Goal: Task Accomplishment & Management: Complete application form

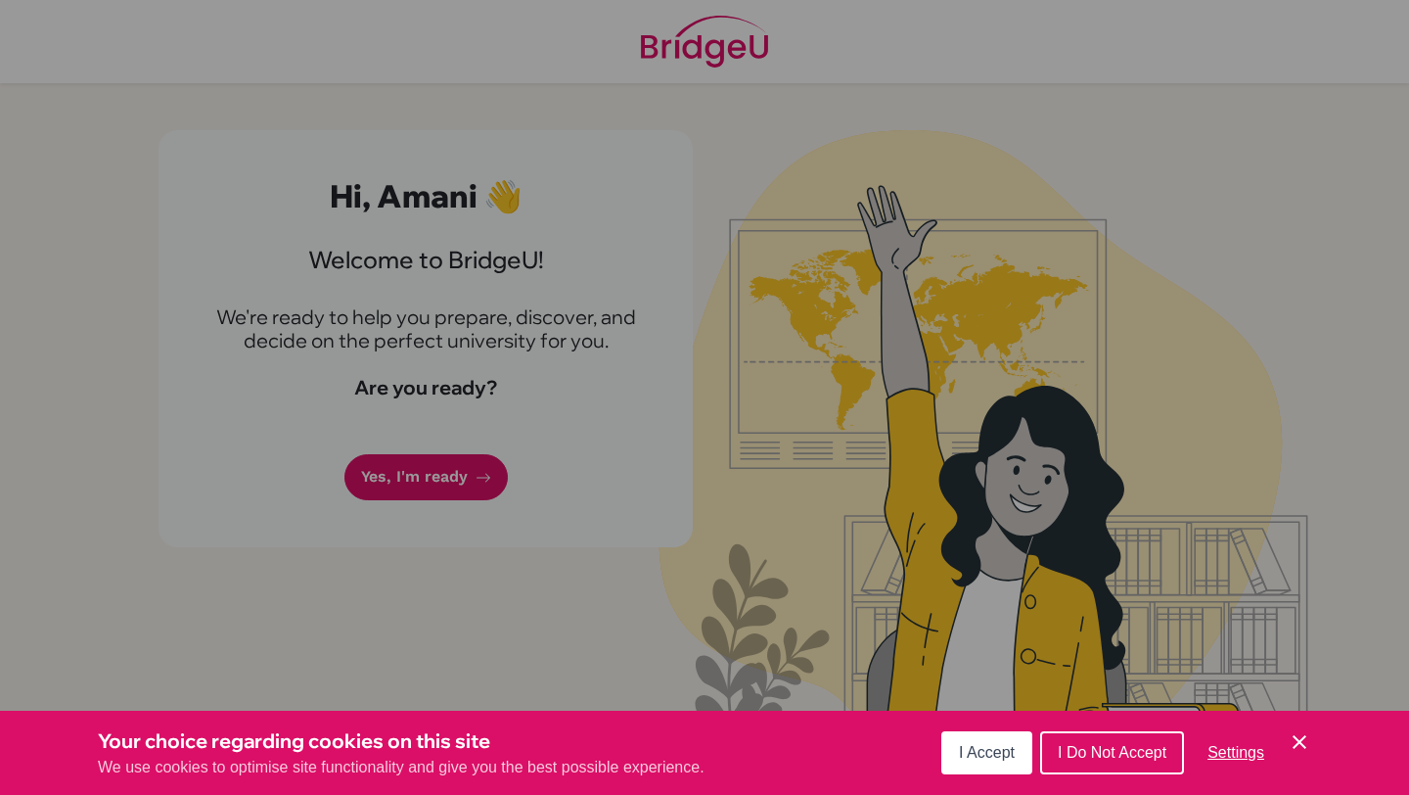
click at [1005, 747] on span "I Accept" at bounding box center [987, 752] width 56 height 17
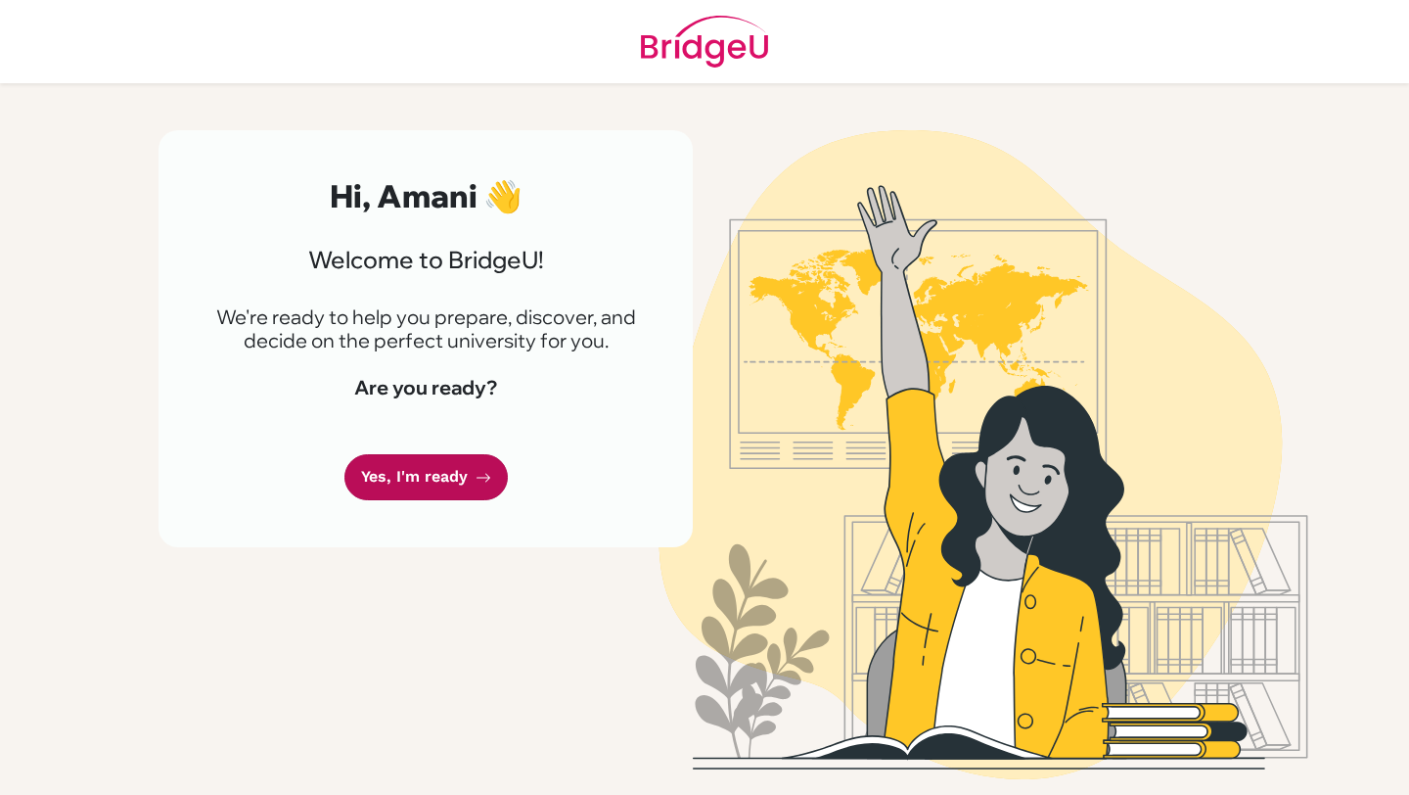
click at [413, 472] on link "Yes, I'm ready" at bounding box center [426, 477] width 163 height 46
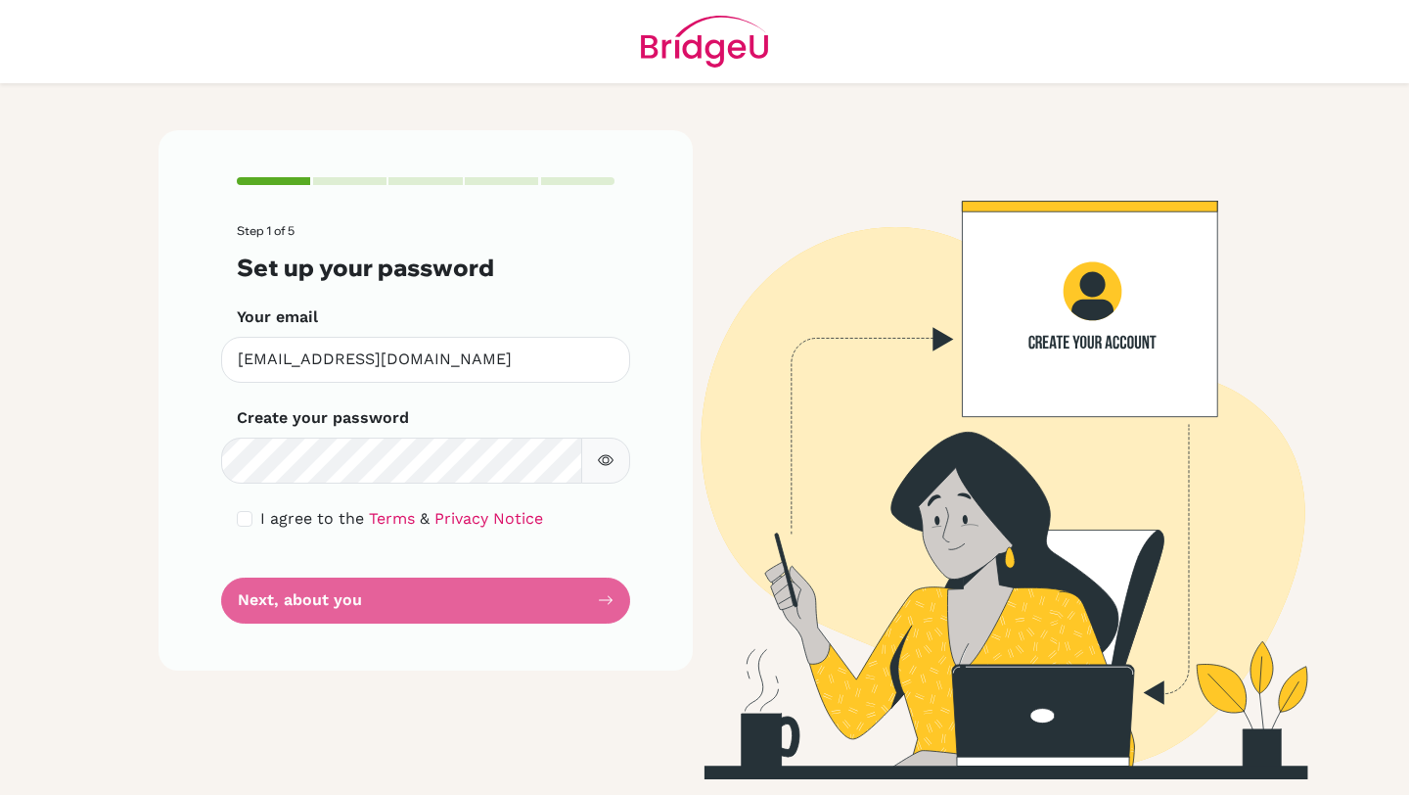
click at [253, 522] on div "I agree to the Terms & Privacy Notice" at bounding box center [426, 518] width 378 height 23
click at [244, 515] on input "checkbox" at bounding box center [245, 519] width 16 height 16
checkbox input "true"
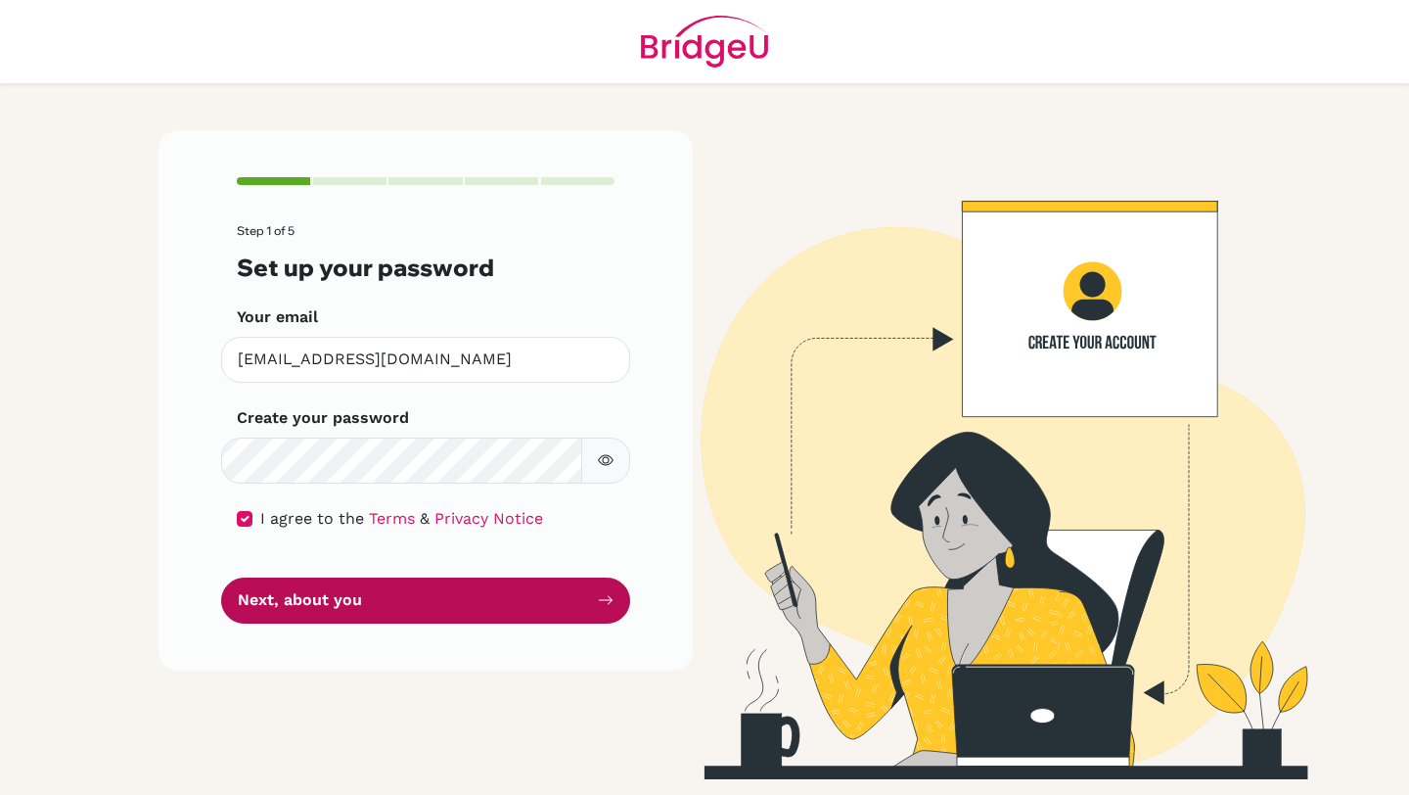
click at [523, 594] on button "Next, about you" at bounding box center [425, 600] width 409 height 46
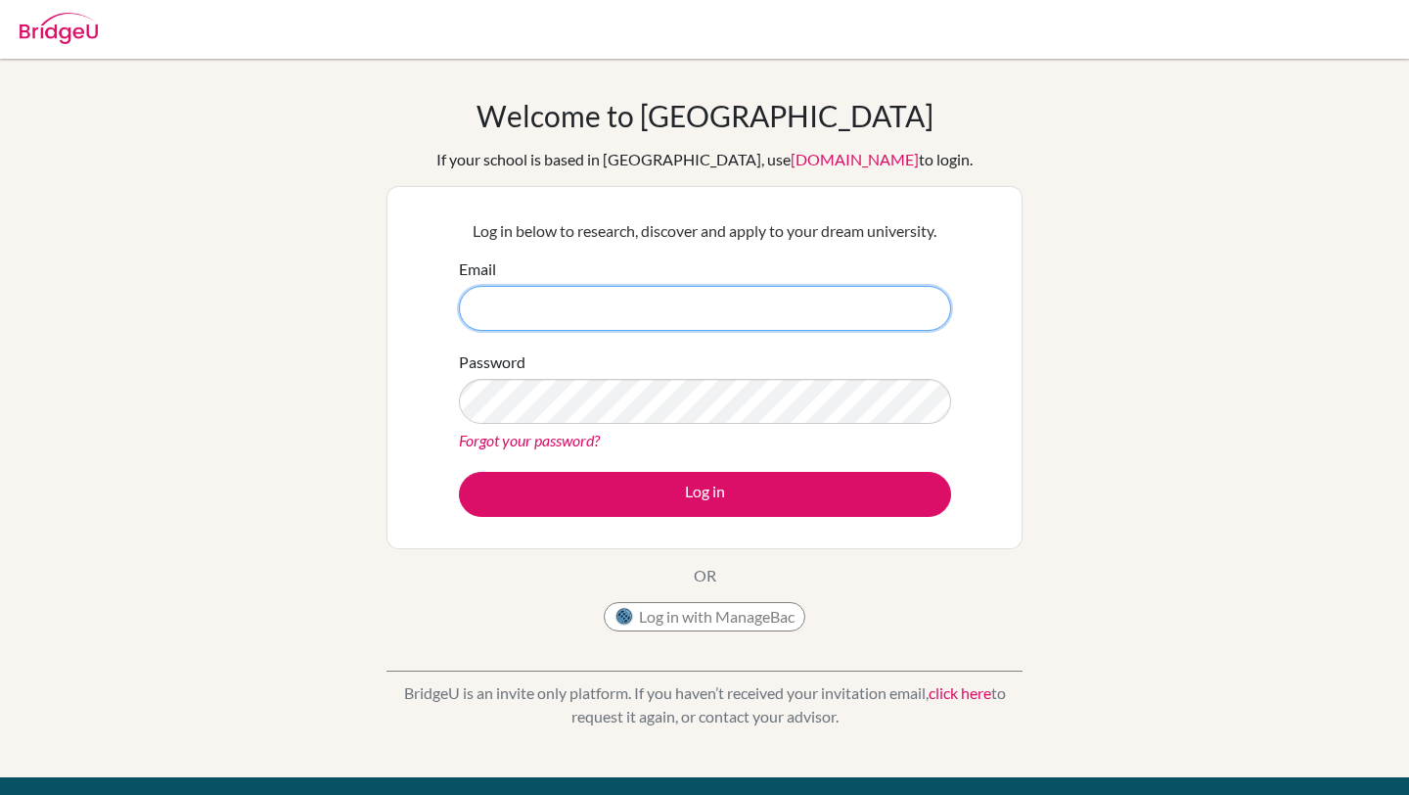
type input "[EMAIL_ADDRESS][DOMAIN_NAME]"
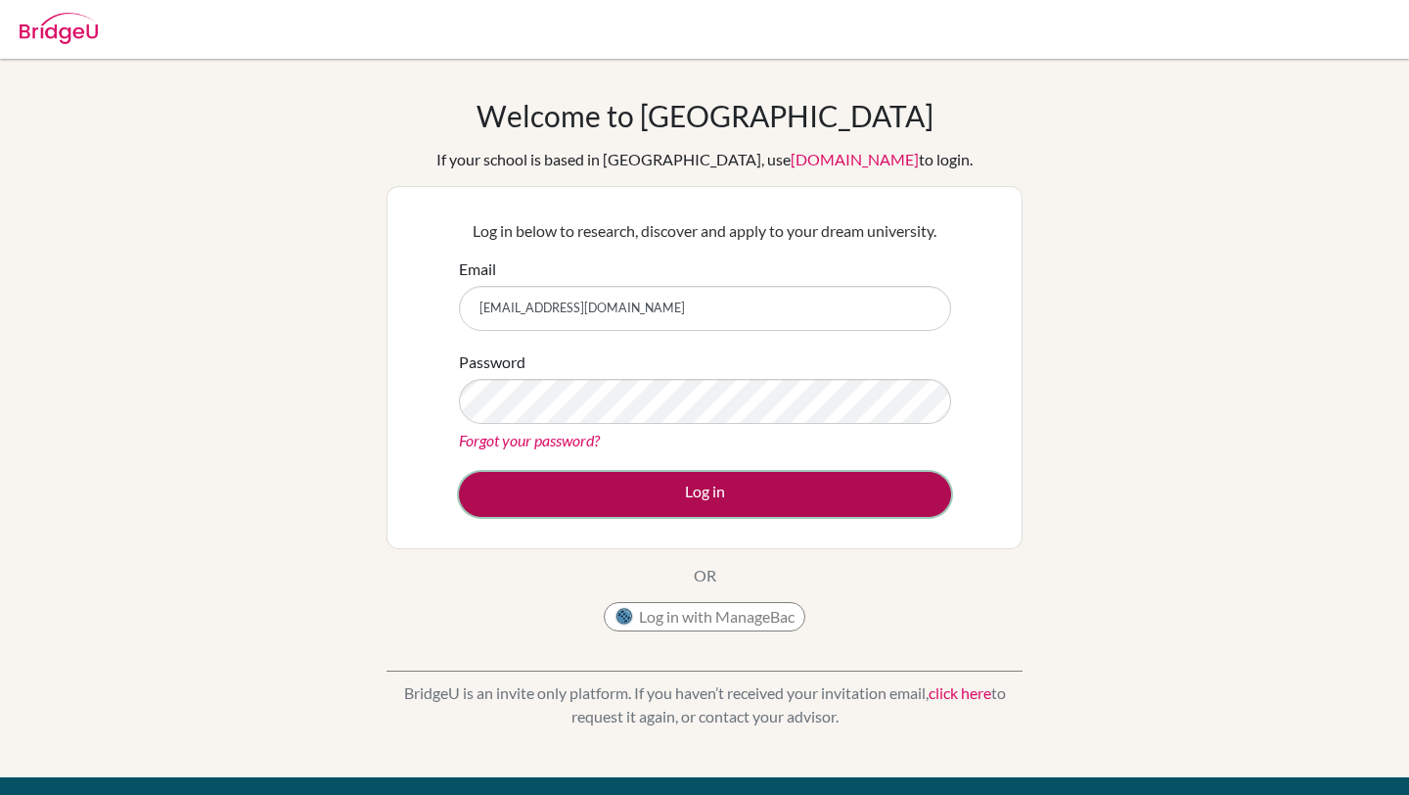
click at [688, 503] on button "Log in" at bounding box center [705, 494] width 492 height 45
